Goal: Task Accomplishment & Management: Manage account settings

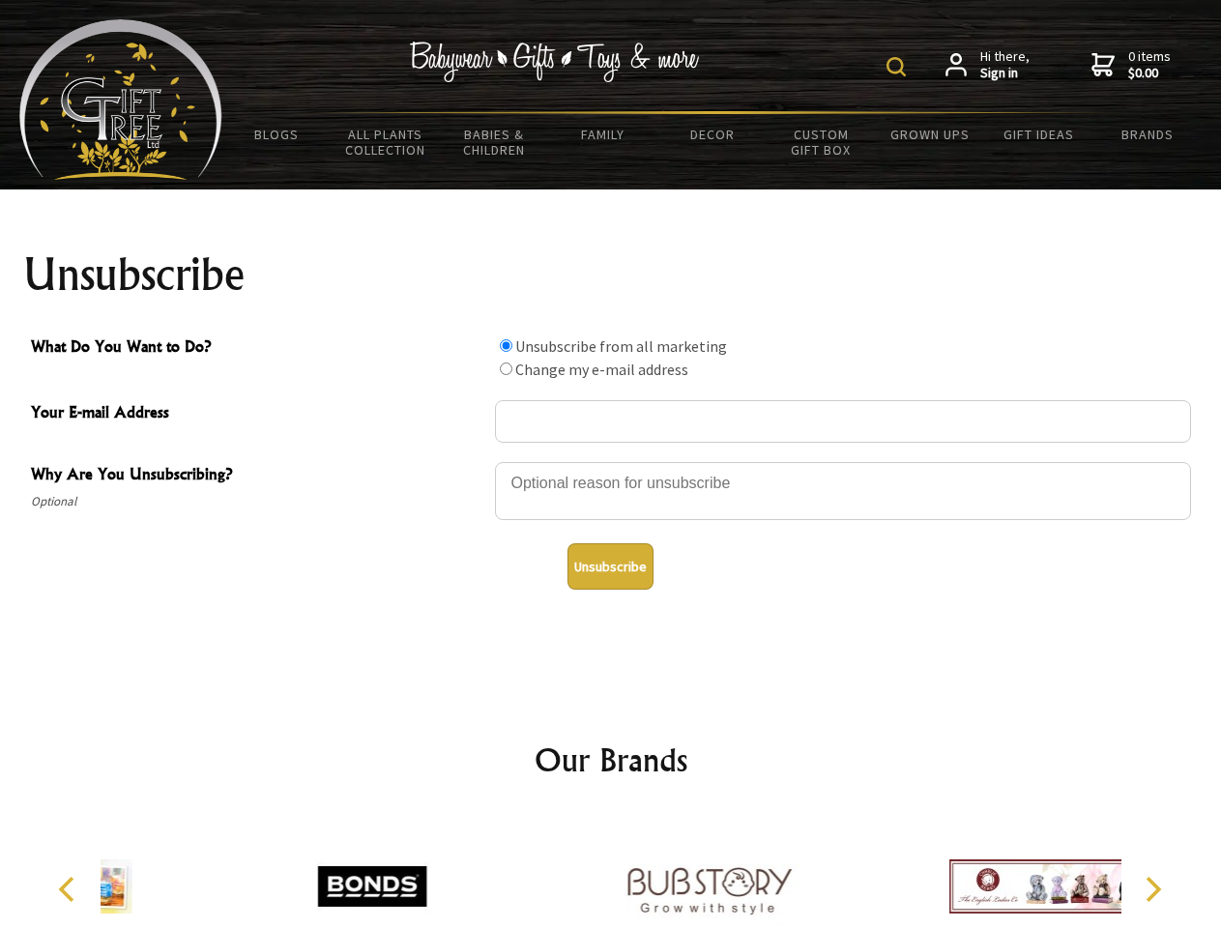
click at [899, 67] on img at bounding box center [896, 66] width 19 height 19
click at [611, 461] on div at bounding box center [843, 494] width 696 height 68
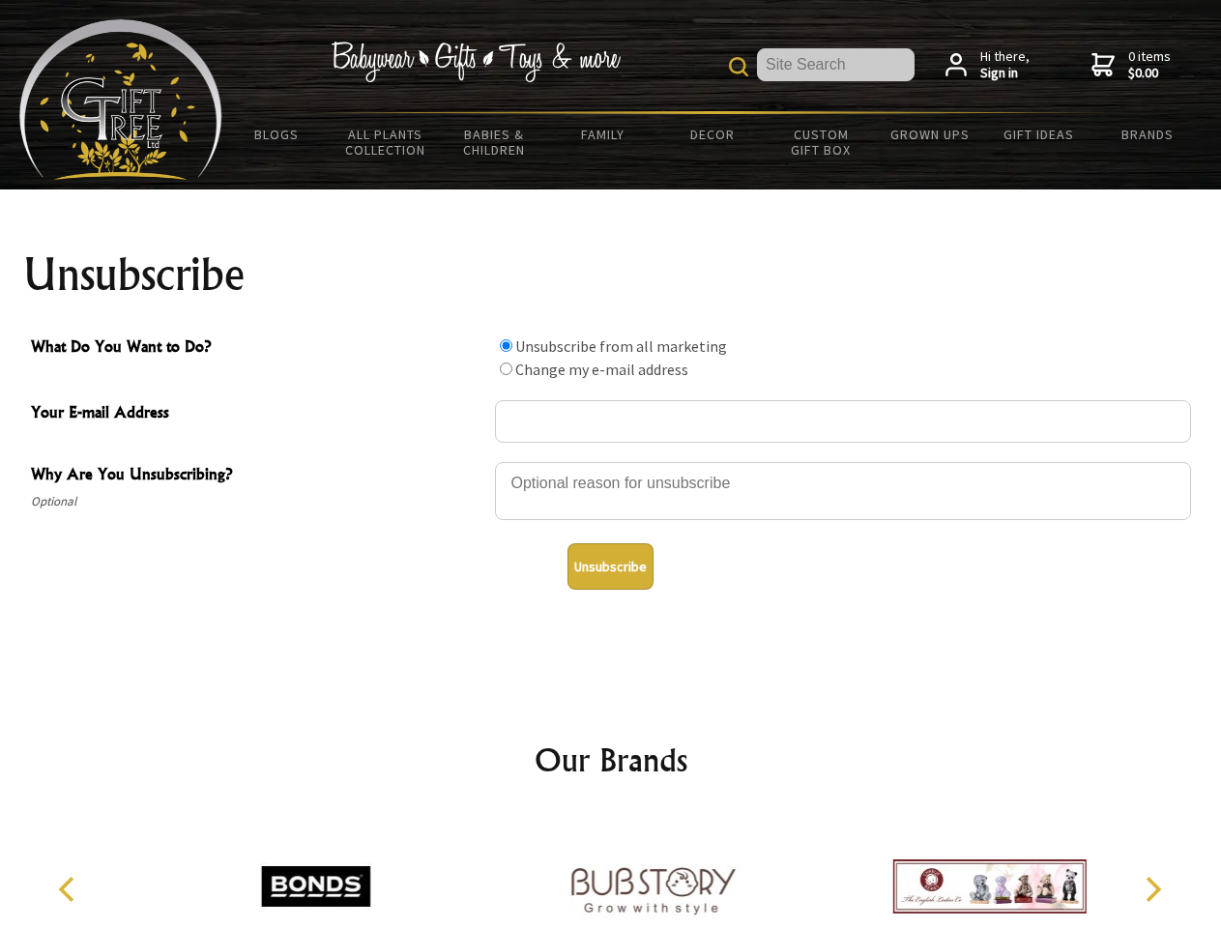
click at [506, 345] on input "What Do You Want to Do?" at bounding box center [506, 345] width 13 height 13
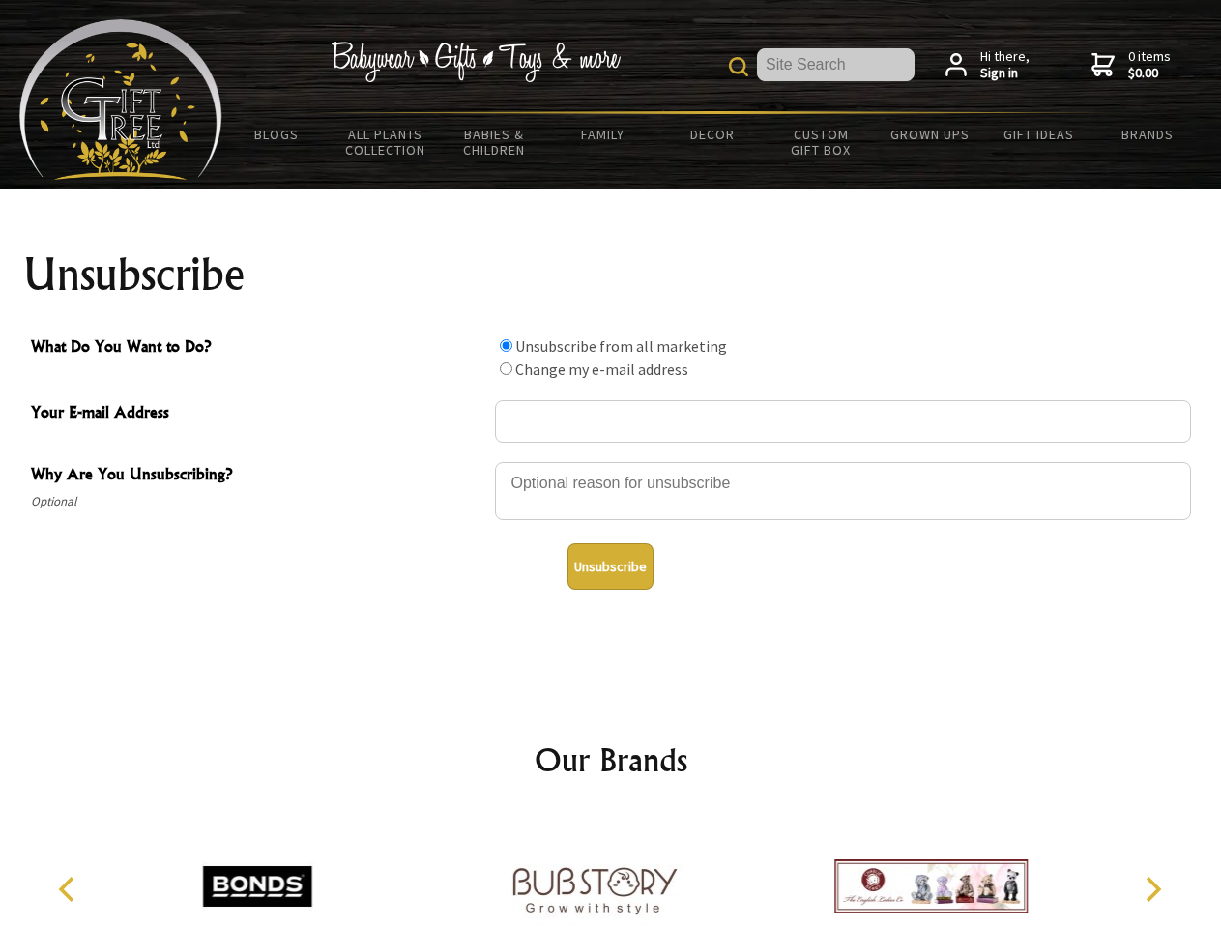
click at [506, 368] on input "What Do You Want to Do?" at bounding box center [506, 369] width 13 height 13
radio input "true"
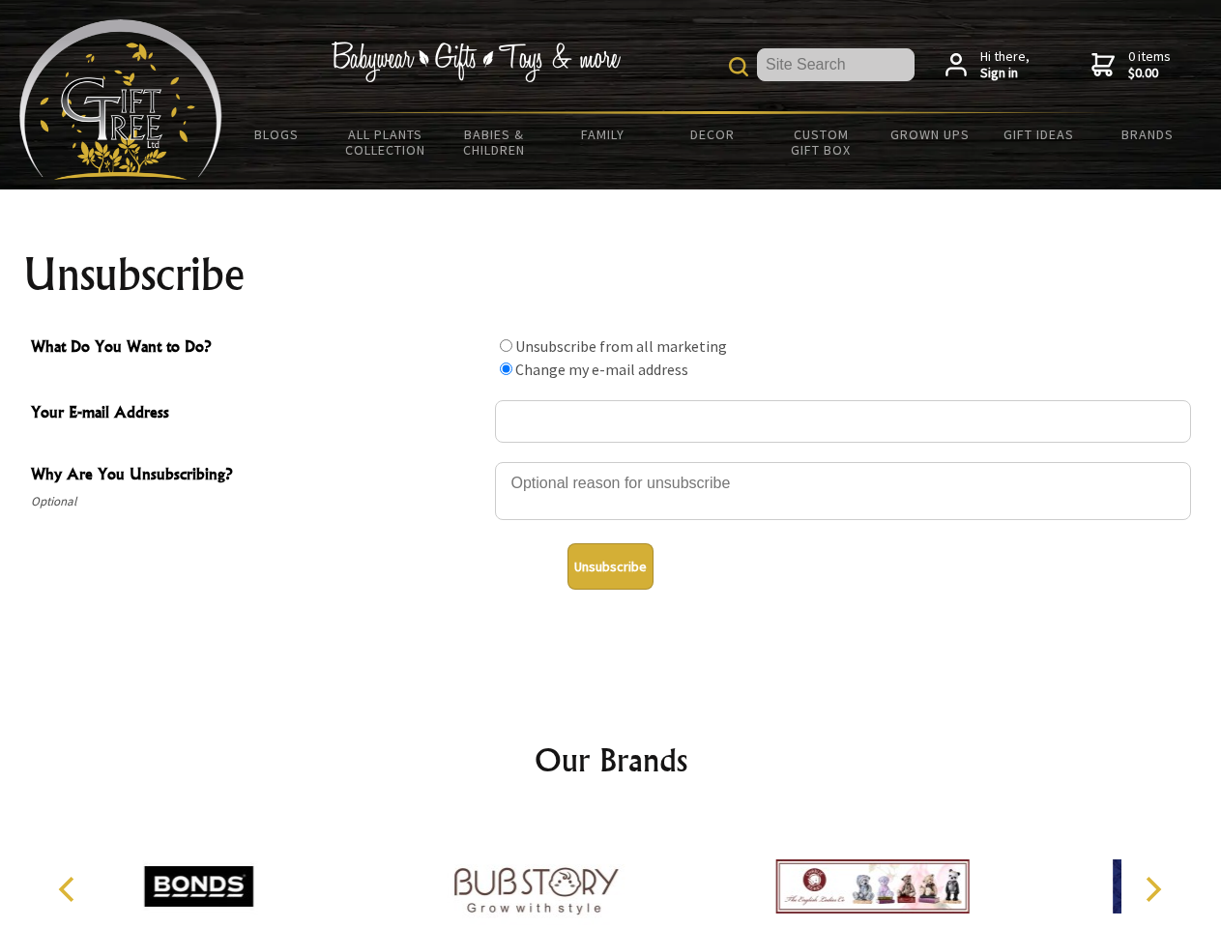
click at [610, 567] on button "Unsubscribe" at bounding box center [611, 566] width 86 height 46
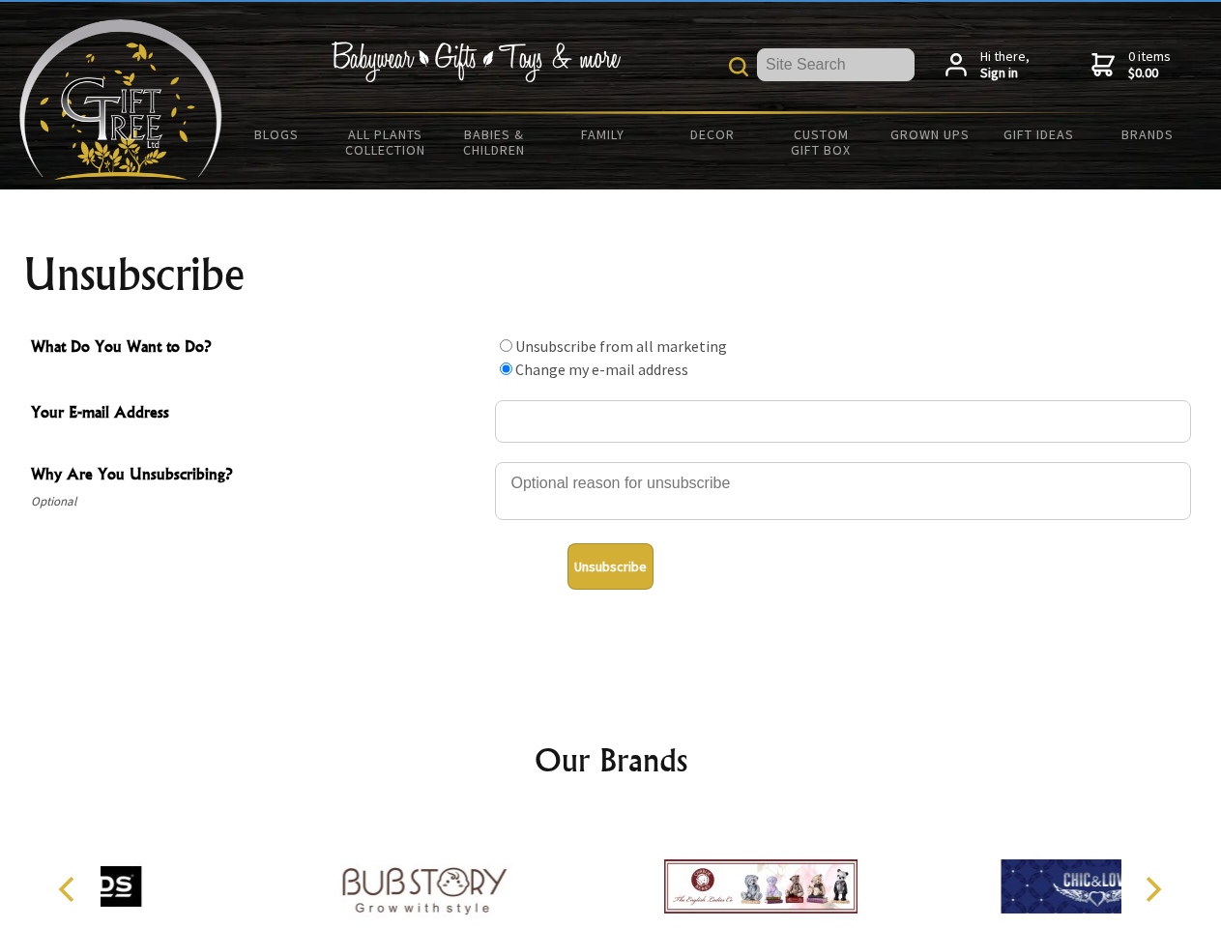
click at [611, 871] on div at bounding box center [761, 889] width 337 height 151
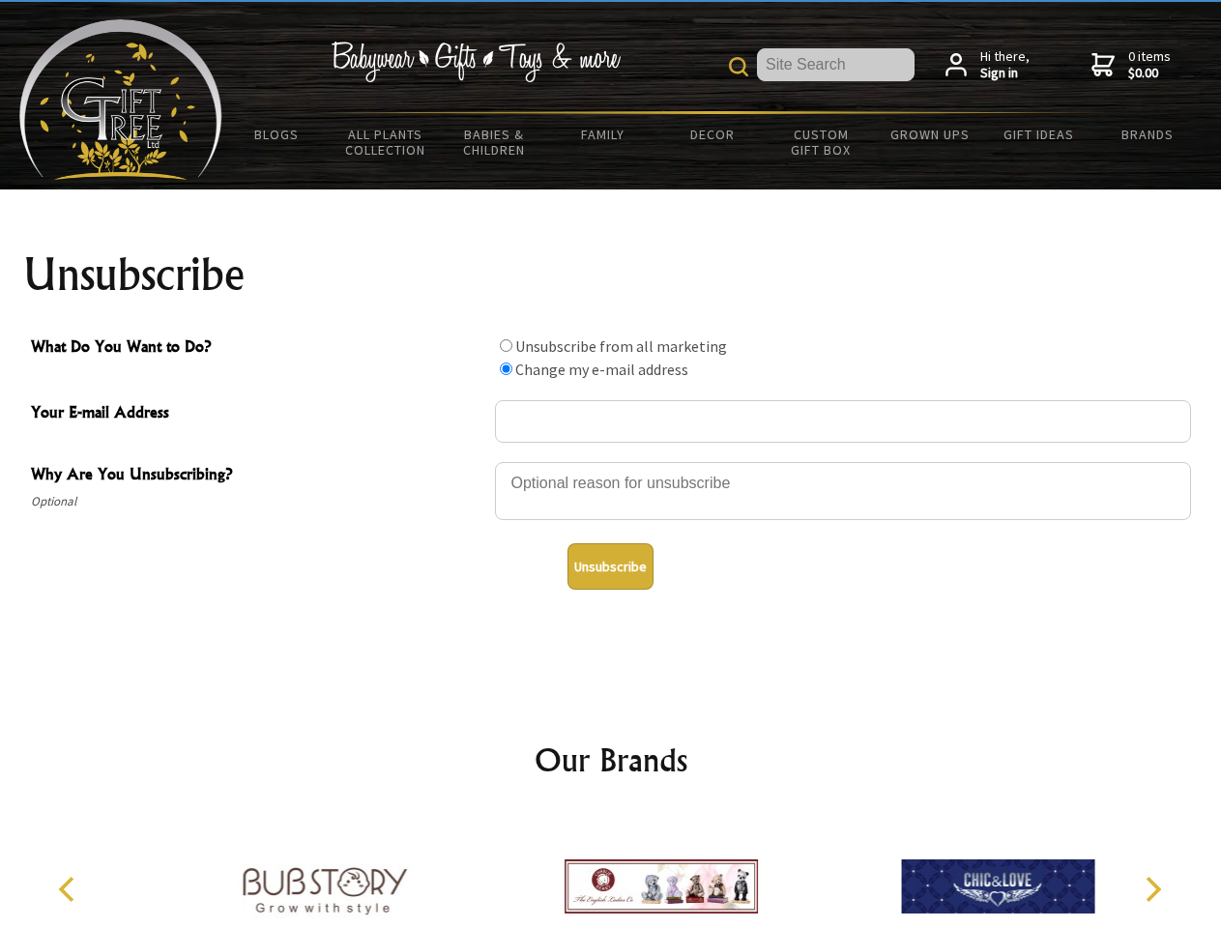
click at [70, 890] on icon "Previous" at bounding box center [68, 889] width 25 height 25
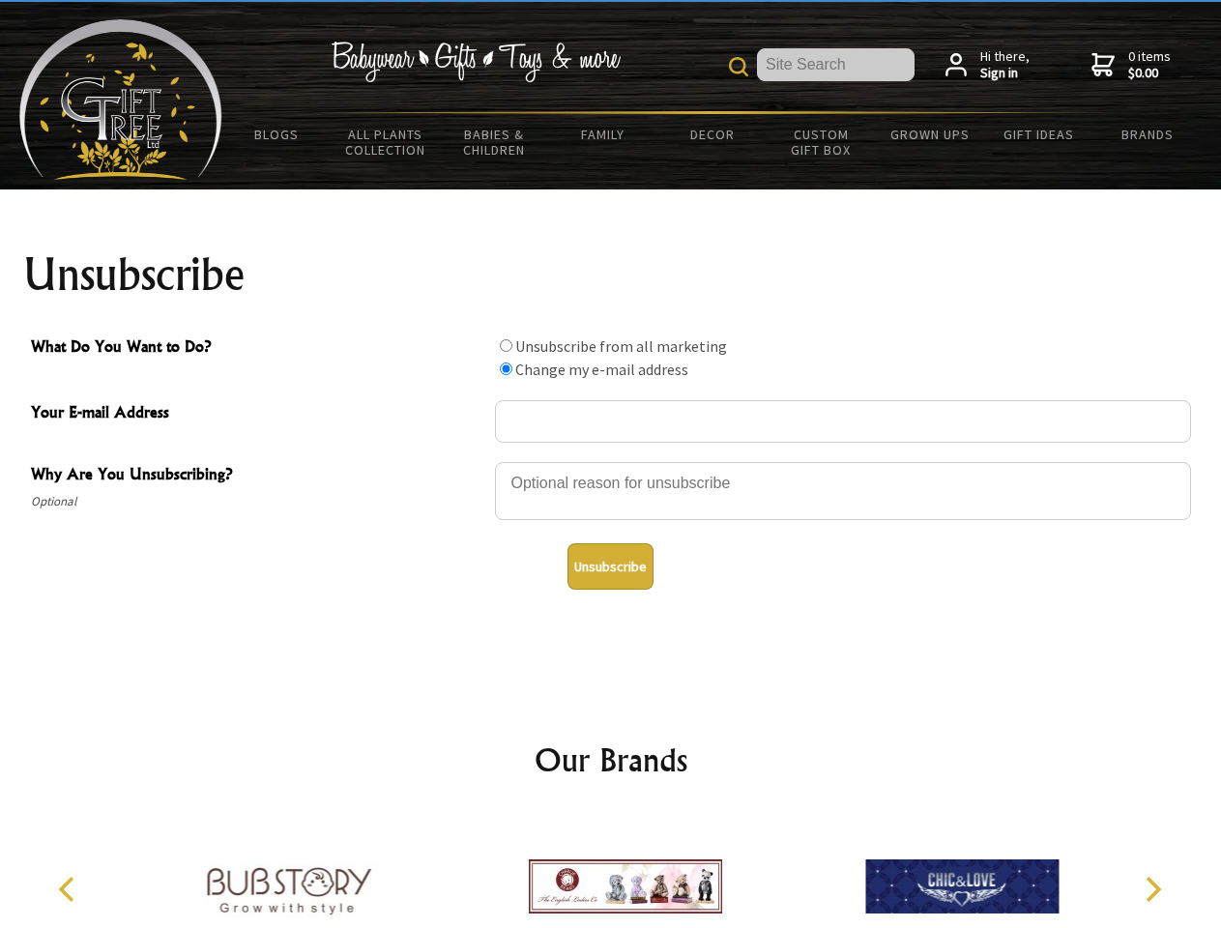
click at [1153, 890] on icon "Next" at bounding box center [1151, 889] width 25 height 25
